Goal: Task Accomplishment & Management: Use online tool/utility

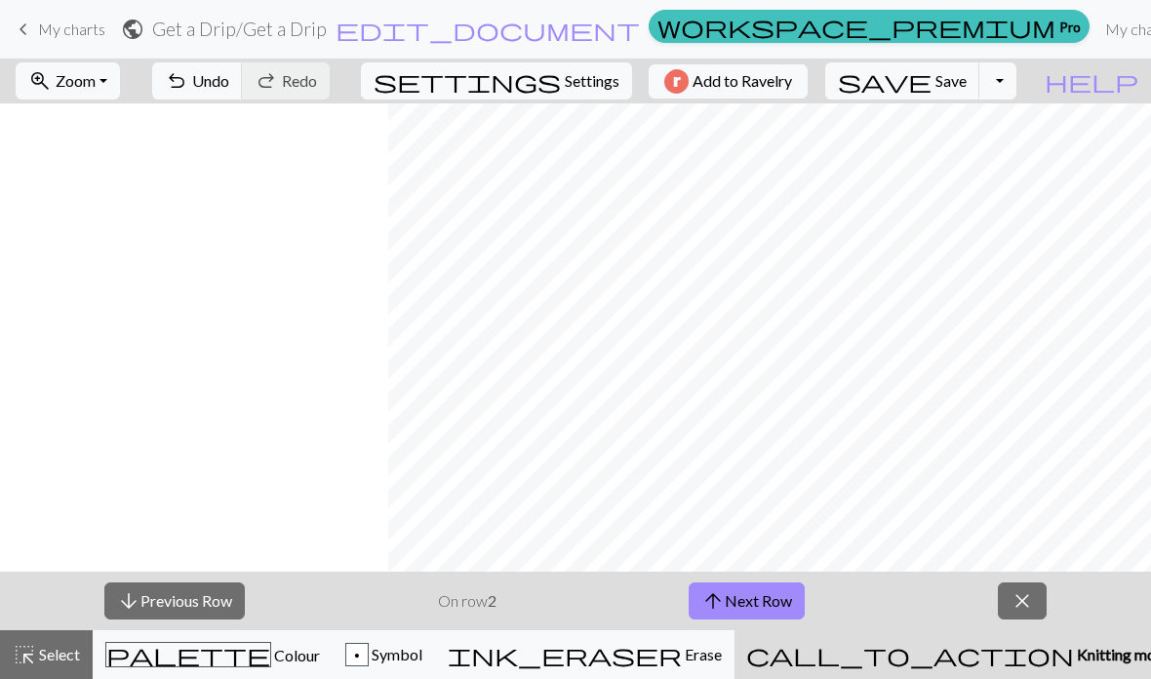
scroll to position [0, 2215]
click at [755, 613] on button "arrow_upward Next Row" at bounding box center [747, 600] width 116 height 37
click at [754, 613] on button "arrow_upward Next Row" at bounding box center [747, 600] width 116 height 37
click at [750, 608] on button "arrow_upward Next Row" at bounding box center [747, 600] width 116 height 37
click at [750, 607] on button "arrow_upward Next Row" at bounding box center [747, 600] width 116 height 37
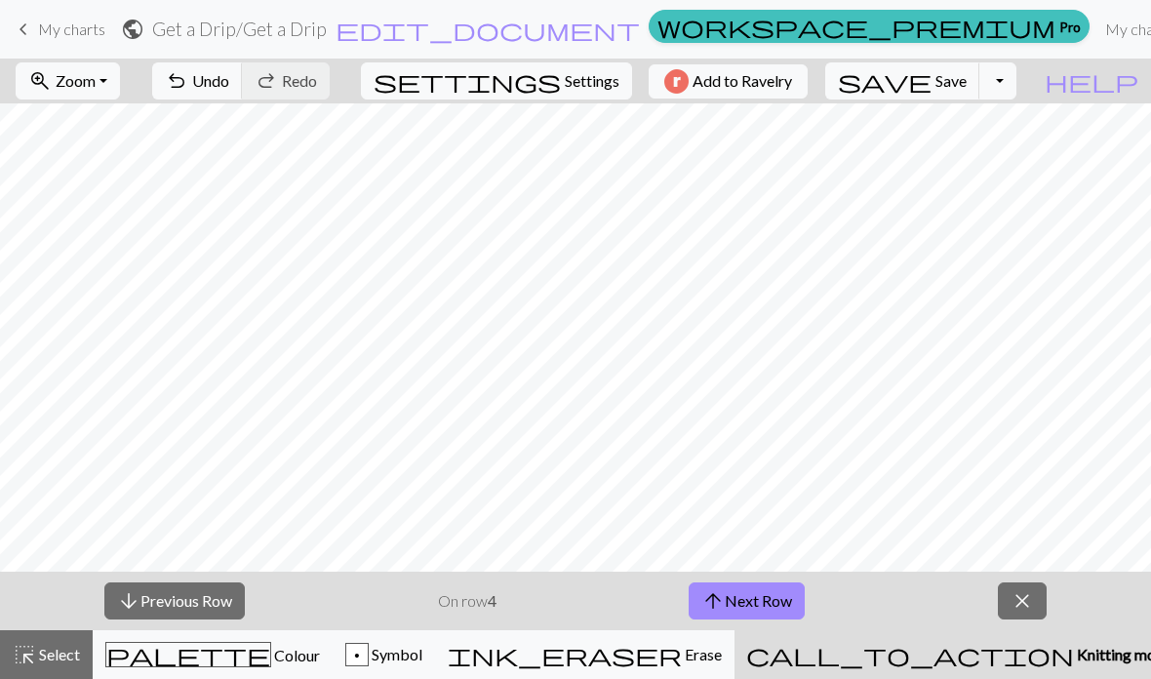
click at [745, 599] on button "arrow_upward Next Row" at bounding box center [747, 600] width 116 height 37
click at [748, 596] on button "arrow_upward Next Row" at bounding box center [747, 600] width 116 height 37
click at [747, 599] on button "arrow_upward Next Row" at bounding box center [747, 600] width 116 height 37
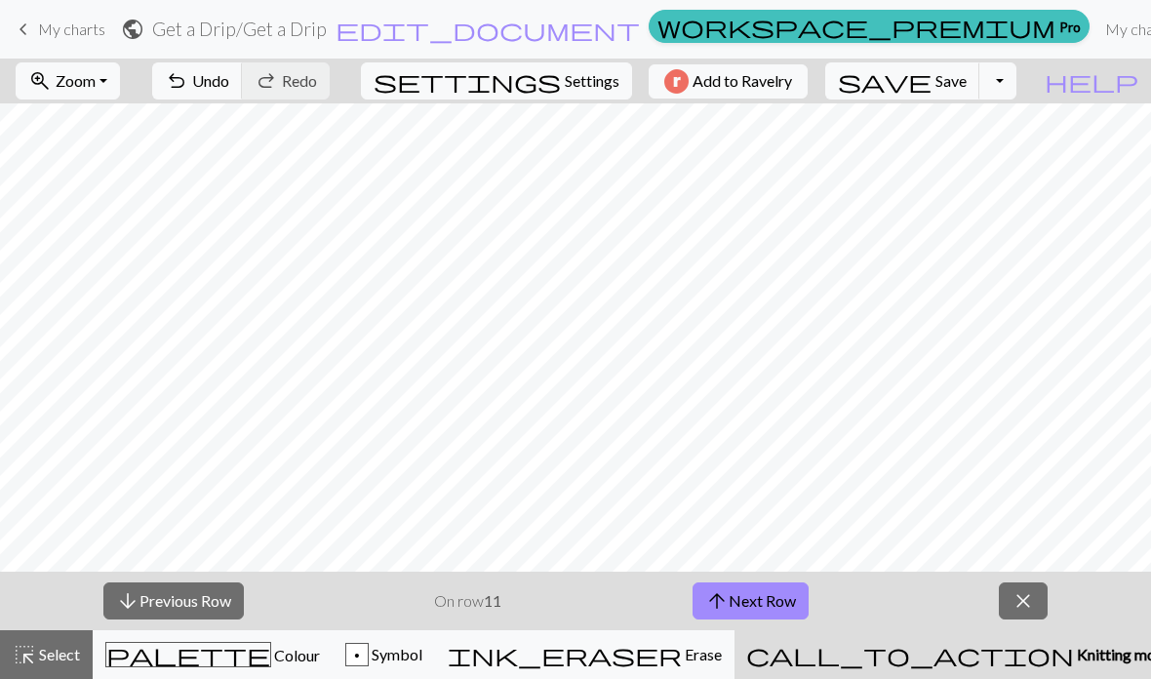
click at [747, 598] on button "arrow_upward Next Row" at bounding box center [751, 600] width 116 height 37
click at [747, 602] on button "arrow_upward Next Row" at bounding box center [751, 600] width 116 height 37
click at [746, 602] on button "arrow_upward Next Row" at bounding box center [751, 600] width 116 height 37
click at [748, 606] on button "arrow_upward Next Row" at bounding box center [751, 600] width 116 height 37
click at [747, 605] on button "arrow_upward Next Row" at bounding box center [751, 600] width 116 height 37
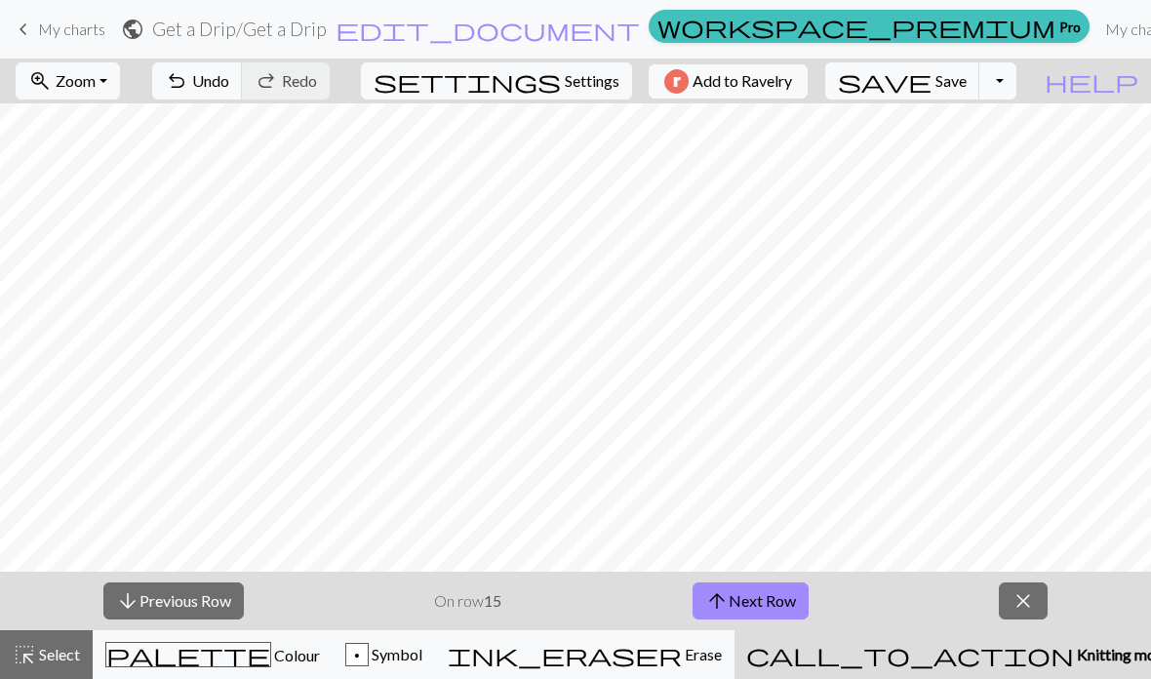
click at [748, 597] on button "arrow_upward Next Row" at bounding box center [751, 600] width 116 height 37
click at [747, 597] on button "arrow_upward Next Row" at bounding box center [751, 600] width 116 height 37
click at [753, 601] on button "arrow_upward Next Row" at bounding box center [751, 600] width 116 height 37
click at [752, 600] on button "arrow_upward Next Row" at bounding box center [751, 600] width 116 height 37
click at [753, 601] on button "arrow_upward Next Row" at bounding box center [751, 600] width 116 height 37
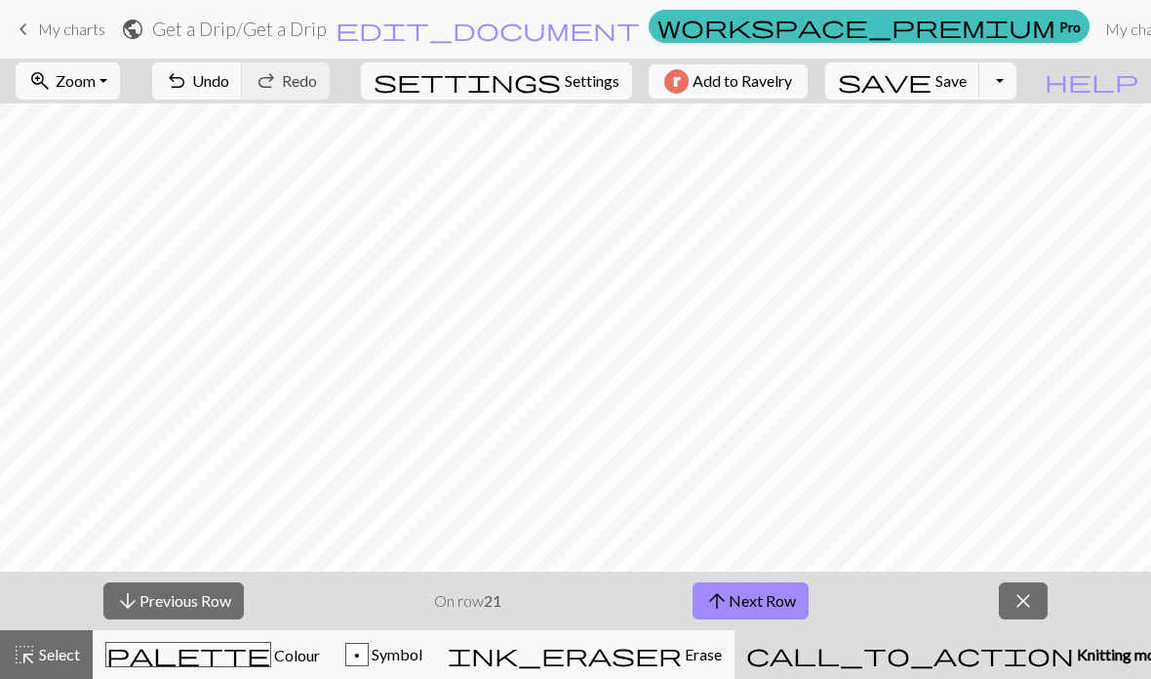
click at [753, 600] on button "arrow_upward Next Row" at bounding box center [751, 600] width 116 height 37
click at [753, 598] on button "arrow_upward Next Row" at bounding box center [751, 600] width 116 height 37
click at [752, 597] on button "arrow_upward Next Row" at bounding box center [751, 600] width 116 height 37
click at [751, 599] on button "arrow_upward Next Row" at bounding box center [751, 600] width 116 height 37
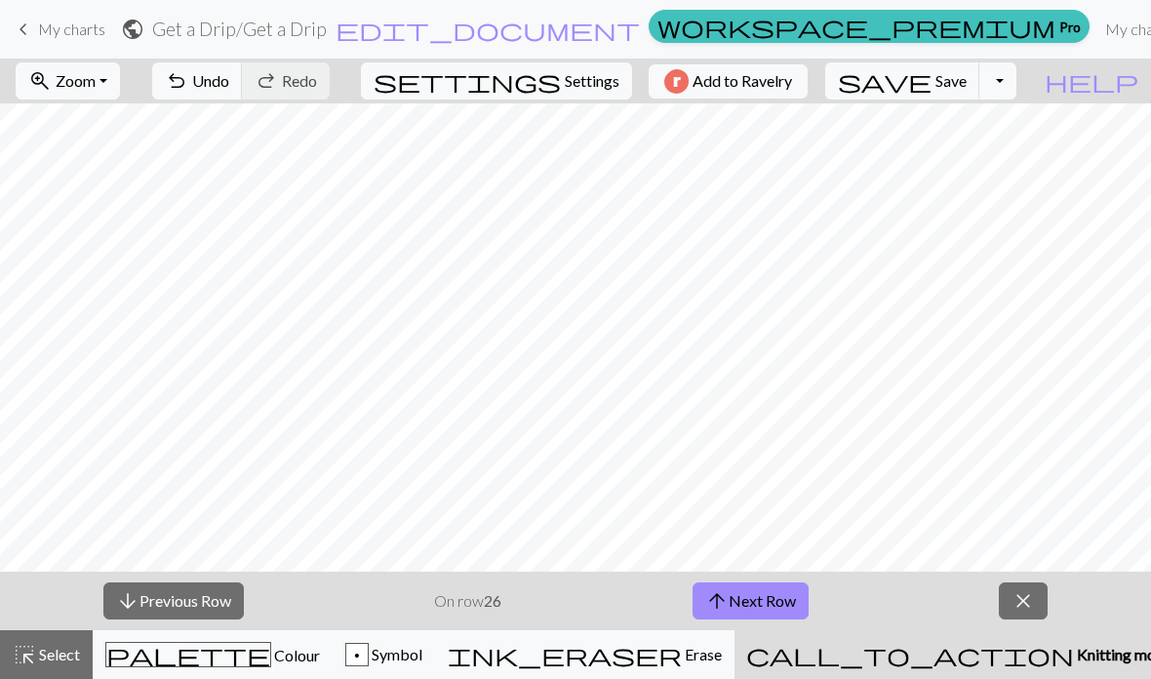
click at [747, 598] on button "arrow_upward Next Row" at bounding box center [751, 600] width 116 height 37
click at [746, 598] on button "arrow_upward Next Row" at bounding box center [751, 600] width 116 height 37
click at [748, 594] on button "arrow_upward Next Row" at bounding box center [751, 600] width 116 height 37
click at [747, 594] on button "arrow_upward Next Row" at bounding box center [751, 600] width 116 height 37
click at [745, 598] on button "arrow_upward Next Row" at bounding box center [751, 600] width 116 height 37
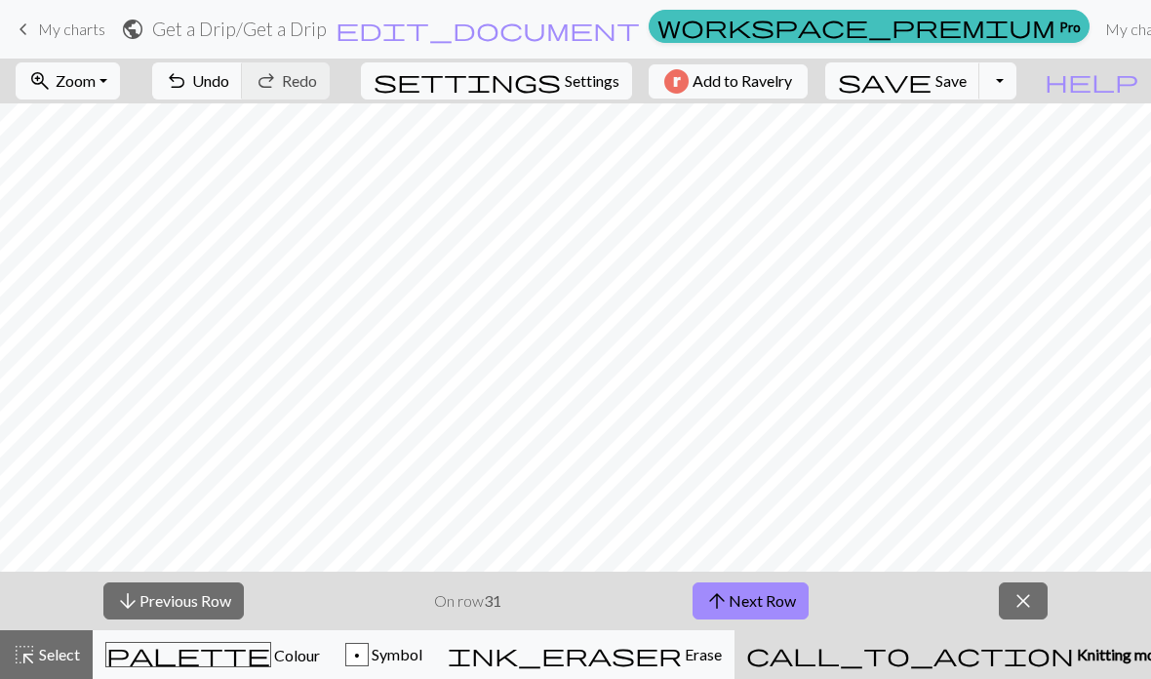
click at [744, 597] on button "arrow_upward Next Row" at bounding box center [751, 600] width 116 height 37
click at [744, 600] on button "arrow_upward Next Row" at bounding box center [751, 600] width 116 height 37
click at [738, 601] on button "arrow_upward Next Row" at bounding box center [751, 600] width 116 height 37
click at [738, 600] on button "arrow_upward Next Row" at bounding box center [751, 600] width 116 height 37
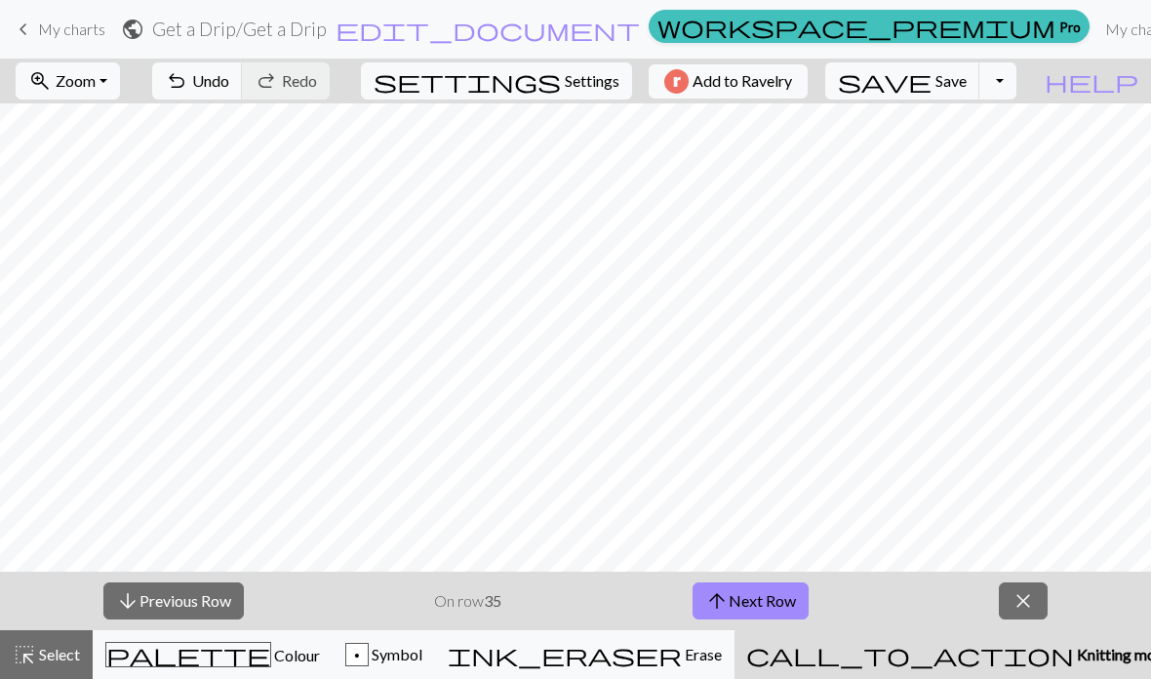
click at [739, 599] on button "arrow_upward Next Row" at bounding box center [751, 600] width 116 height 37
click at [738, 599] on button "arrow_upward Next Row" at bounding box center [751, 600] width 116 height 37
click at [739, 598] on button "arrow_upward Next Row" at bounding box center [751, 600] width 116 height 37
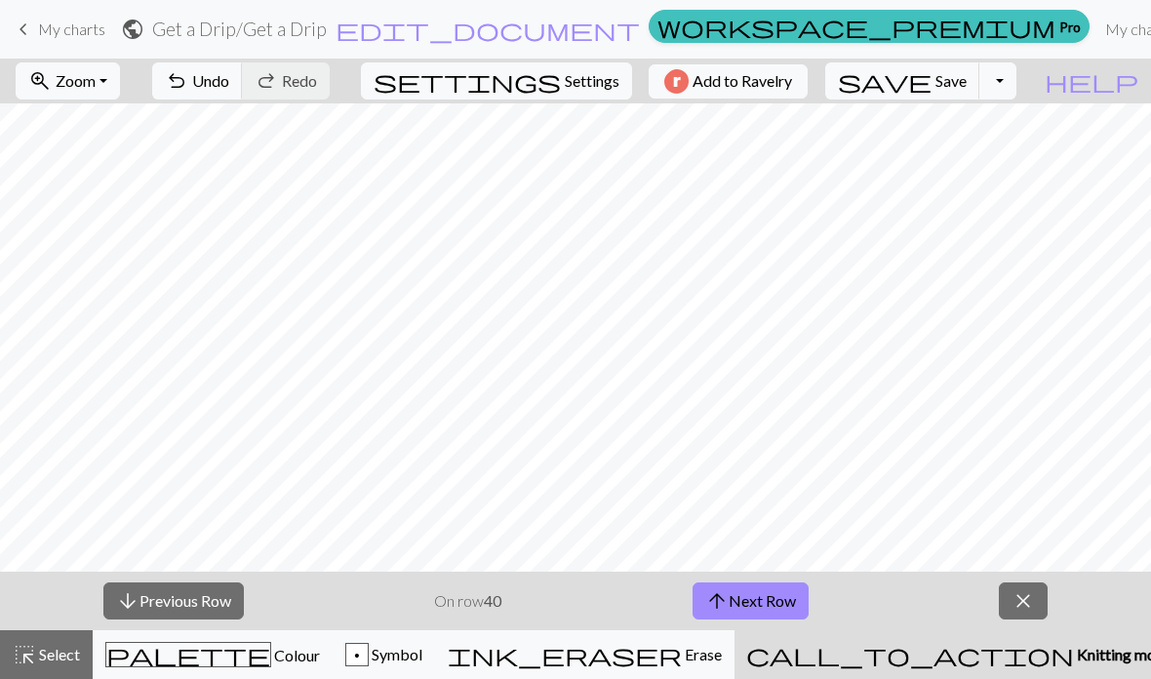
click at [738, 597] on button "arrow_upward Next Row" at bounding box center [751, 600] width 116 height 37
click at [741, 601] on button "arrow_upward Next Row" at bounding box center [751, 600] width 116 height 37
click at [740, 601] on button "arrow_upward Next Row" at bounding box center [751, 600] width 116 height 37
click at [739, 601] on button "arrow_upward Next Row" at bounding box center [751, 600] width 116 height 37
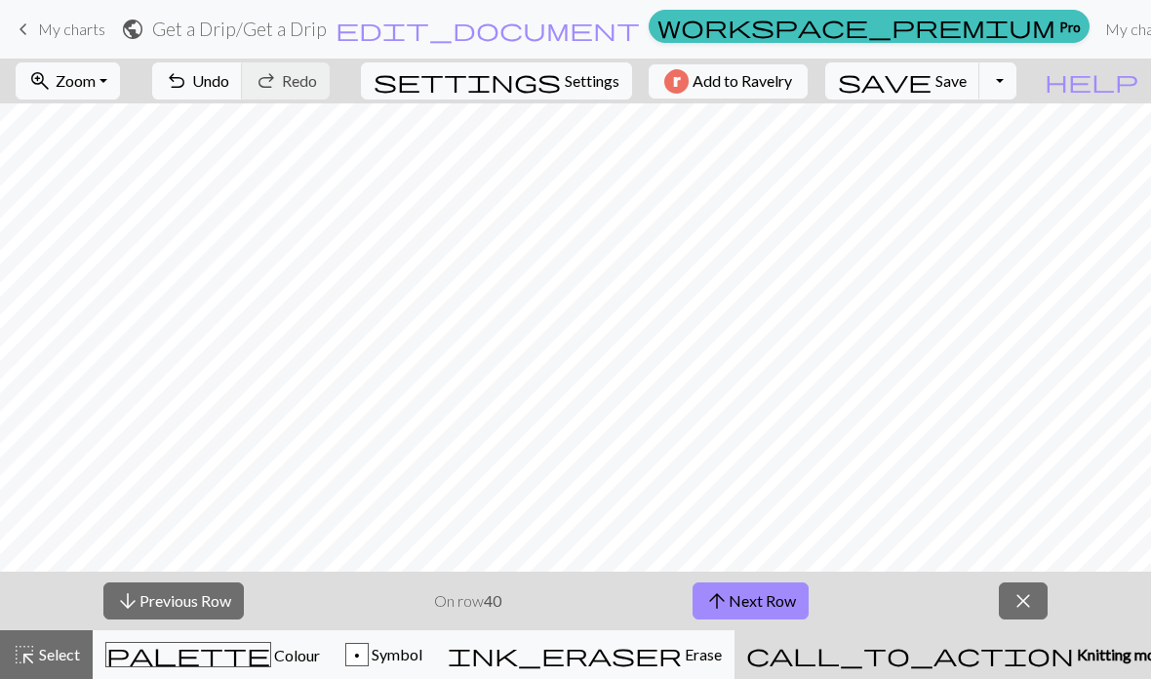
click at [743, 599] on button "arrow_upward Next Row" at bounding box center [751, 600] width 116 height 37
